Goal: Transaction & Acquisition: Book appointment/travel/reservation

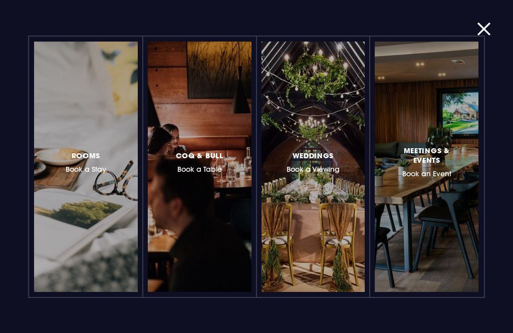
click at [87, 169] on h3 "Rooms Book a Stay" at bounding box center [86, 161] width 41 height 25
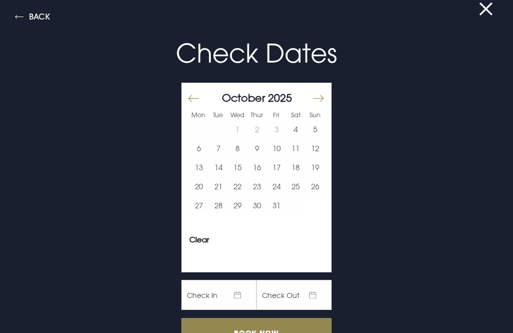
click at [316, 94] on button "Move forward to switch to the next month." at bounding box center [318, 98] width 12 height 21
click at [323, 96] on button "Move forward to switch to the next month." at bounding box center [318, 98] width 12 height 21
click at [239, 209] on button "31" at bounding box center [238, 205] width 20 height 19
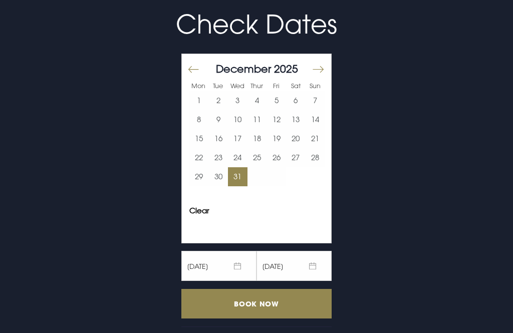
scroll to position [28, 0]
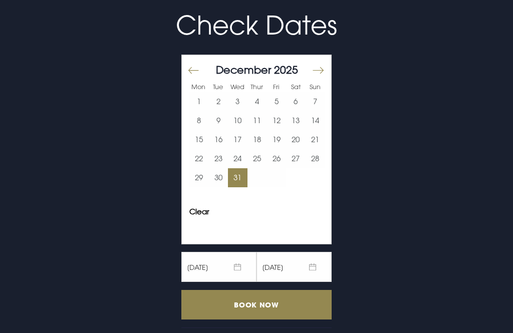
click at [251, 310] on input "Book Now" at bounding box center [256, 305] width 150 height 30
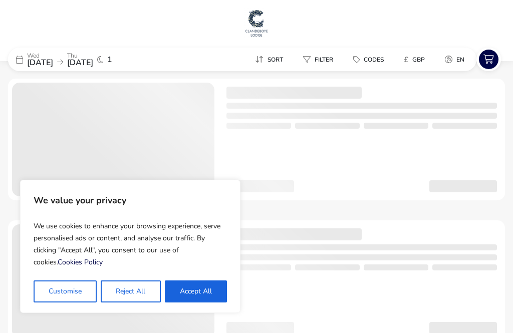
click at [194, 292] on button "Accept All" at bounding box center [196, 292] width 62 height 22
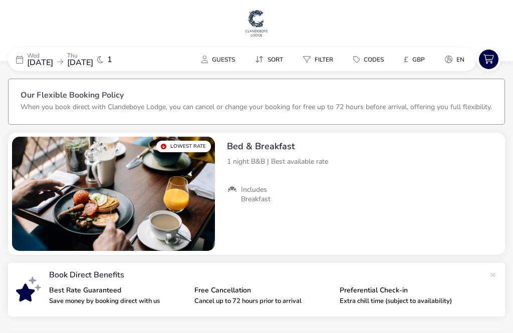
checkbox input "true"
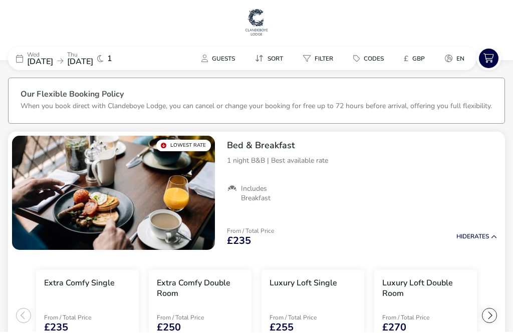
scroll to position [23, 0]
